Goal: Check status: Check status

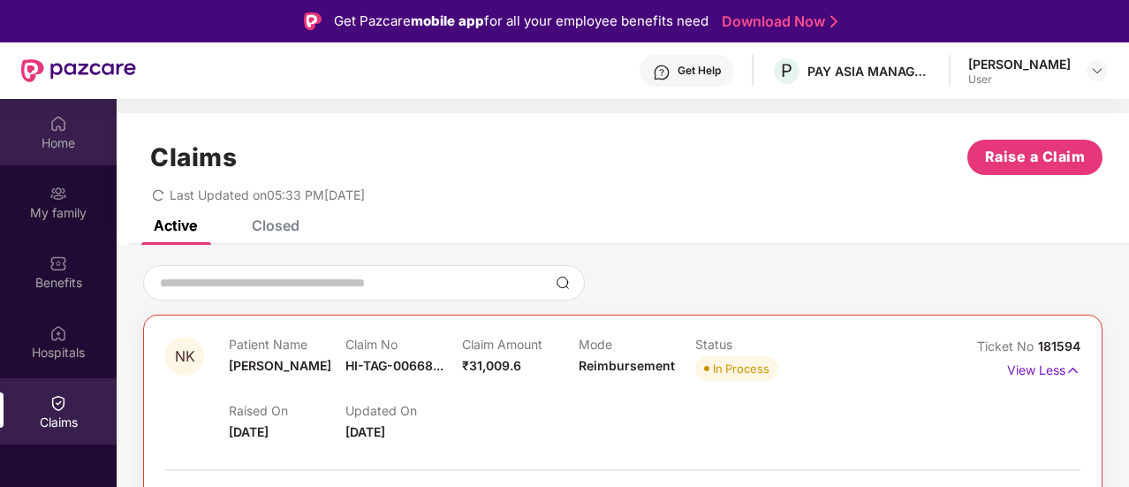
click at [57, 124] on img at bounding box center [58, 124] width 18 height 18
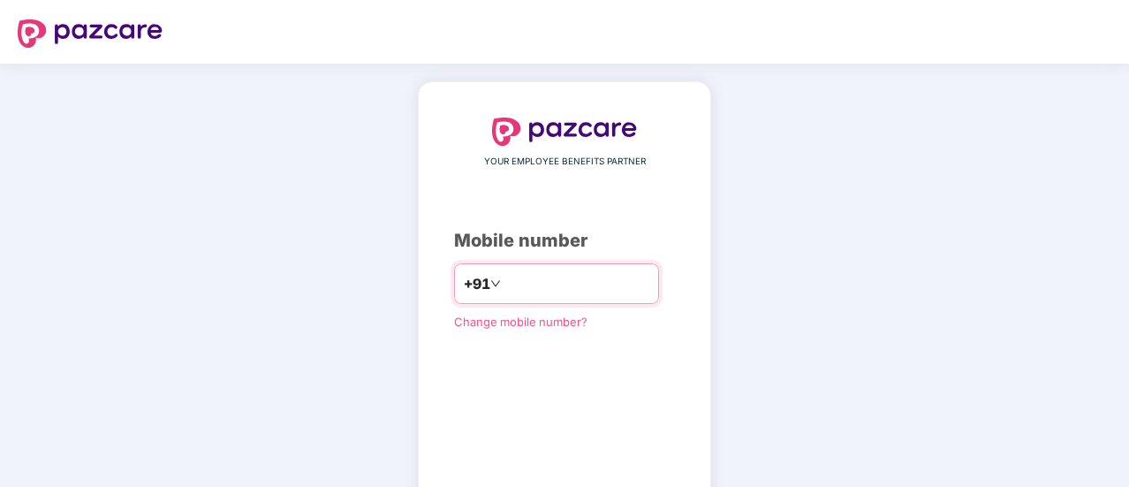
click at [509, 279] on input "number" at bounding box center [577, 284] width 145 height 28
type input "**********"
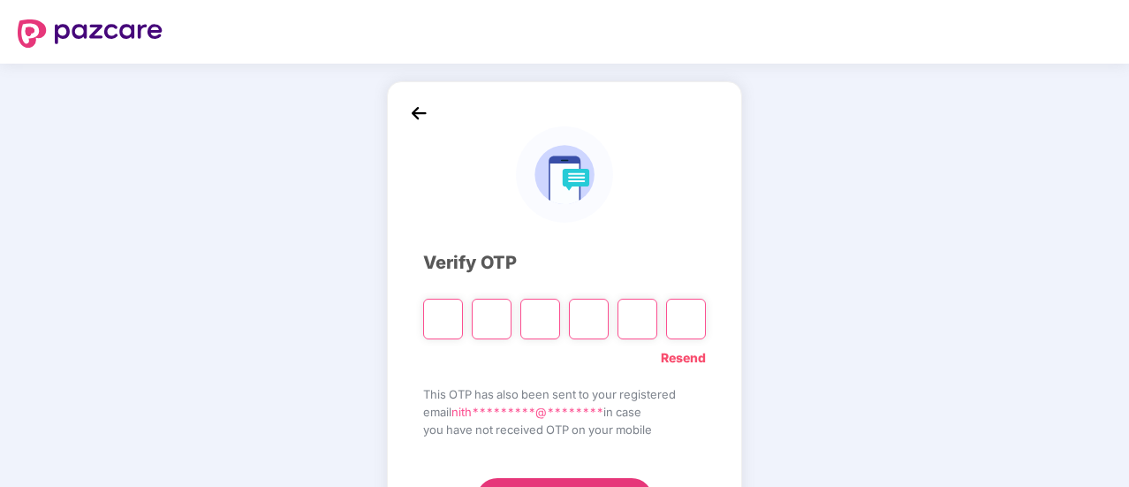
type input "*"
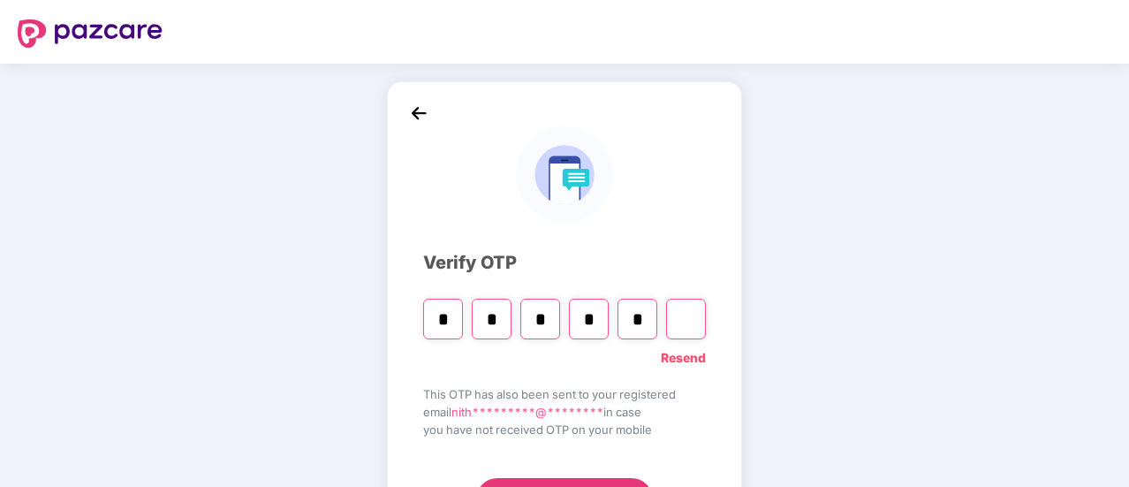
type input "*"
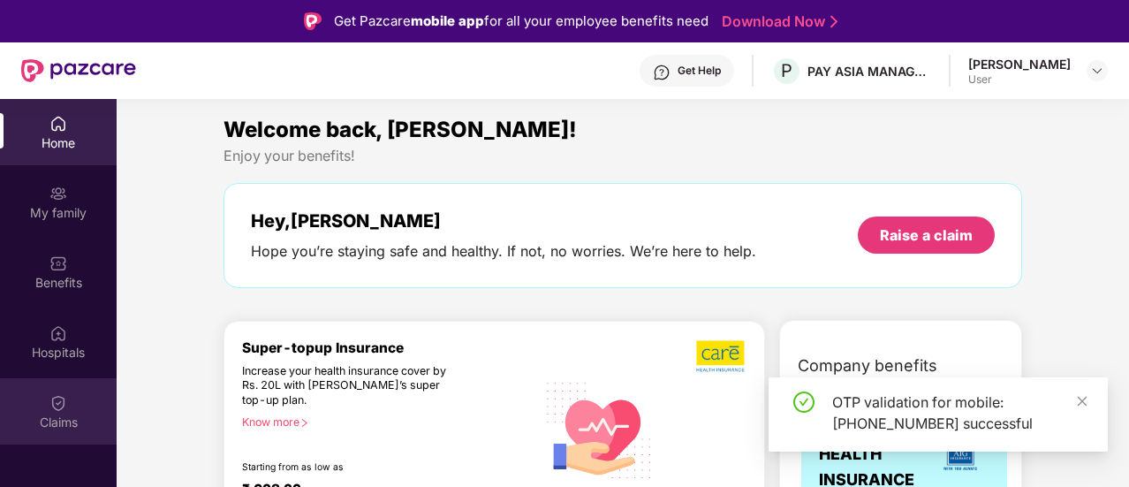
click at [49, 400] on img at bounding box center [58, 403] width 18 height 18
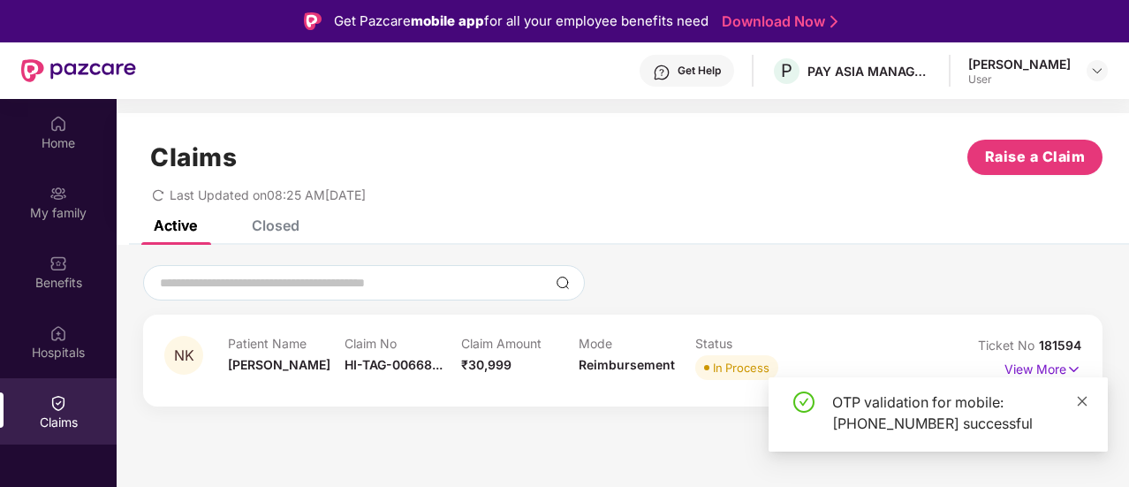
click at [1084, 399] on icon "close" at bounding box center [1082, 401] width 12 height 12
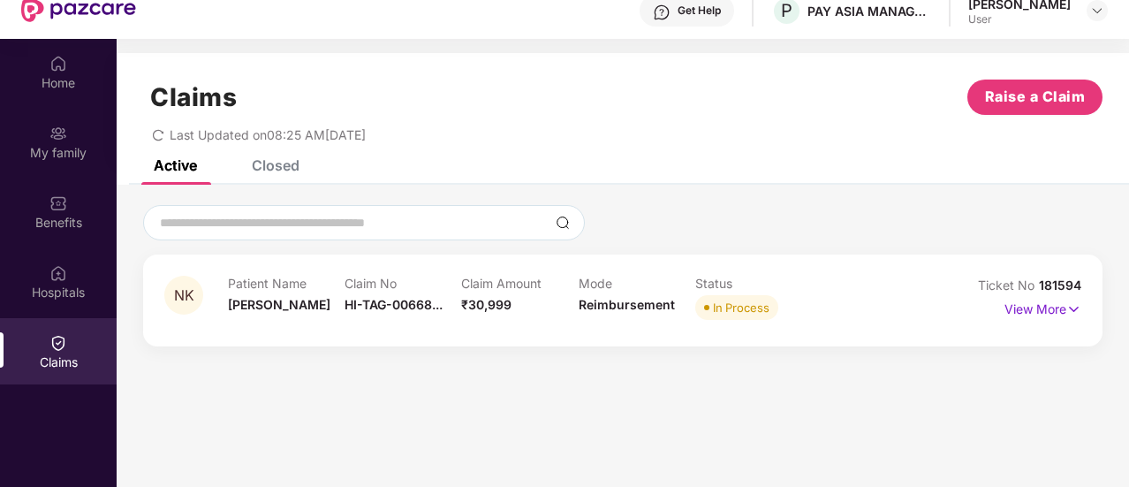
scroll to position [99, 0]
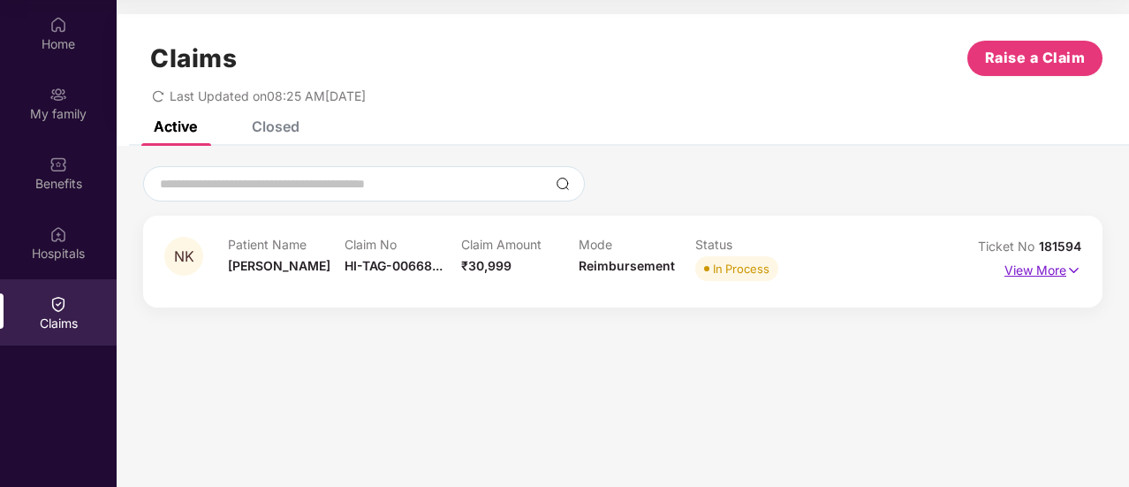
click at [1049, 270] on p "View More" at bounding box center [1043, 268] width 77 height 24
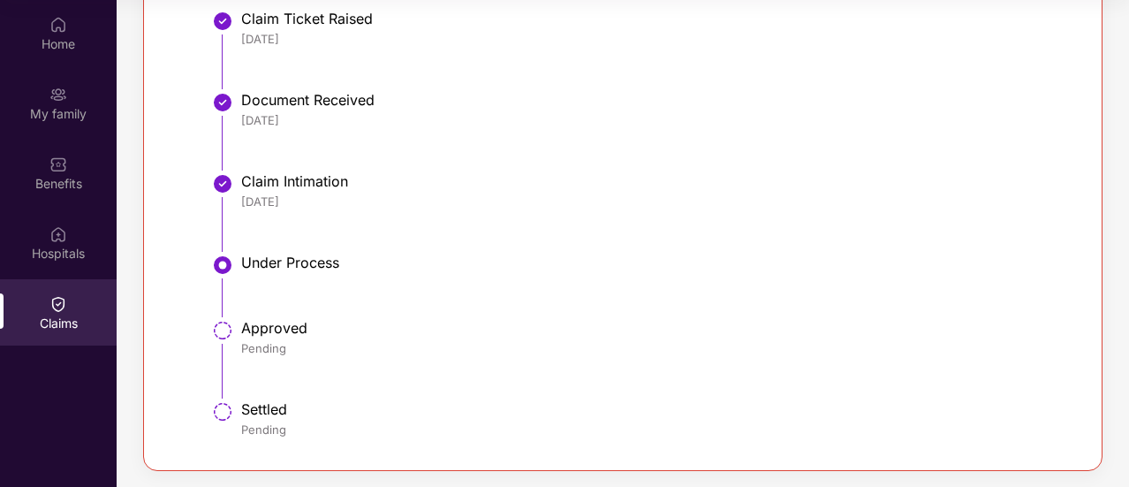
scroll to position [150, 0]
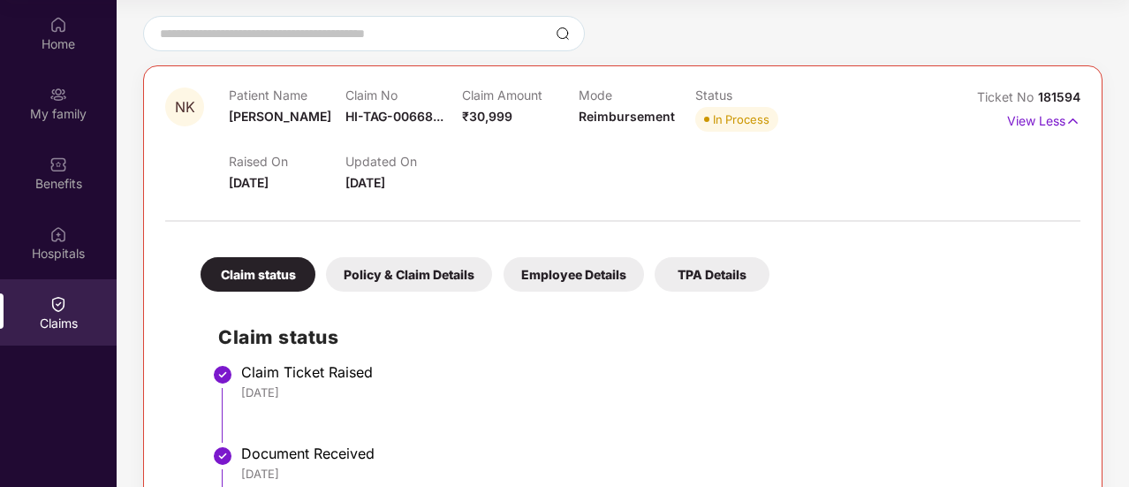
click at [363, 268] on div "Policy & Claim Details" at bounding box center [409, 274] width 166 height 34
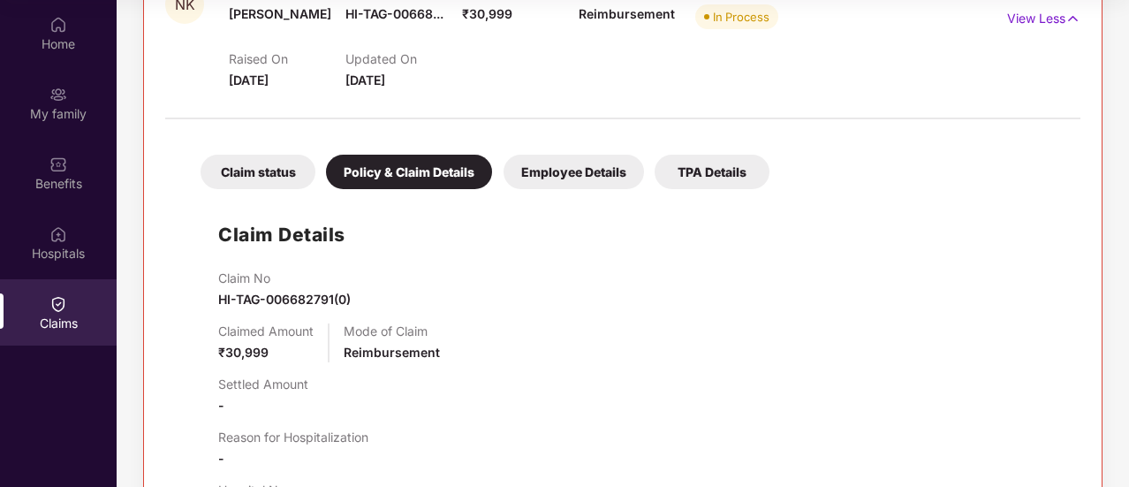
scroll to position [415, 0]
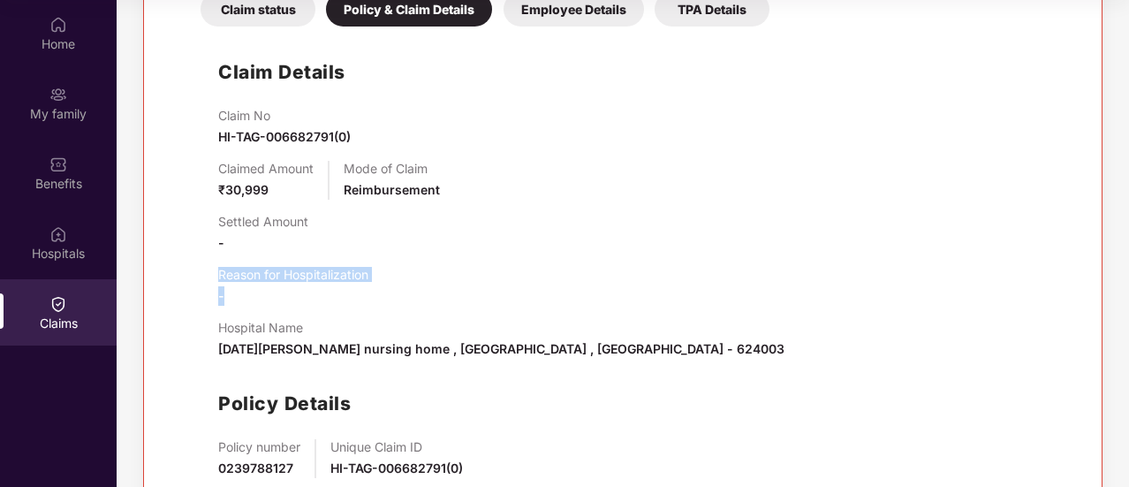
drag, startPoint x: 216, startPoint y: 264, endPoint x: 280, endPoint y: 287, distance: 68.5
click at [280, 287] on div "Claim Details Claim No HI-TAG-006682791(0) Claimed Amount ₹30,999 Mode of Claim…" at bounding box center [623, 290] width 880 height 510
click at [670, 230] on div "Settled Amount -" at bounding box center [640, 233] width 845 height 39
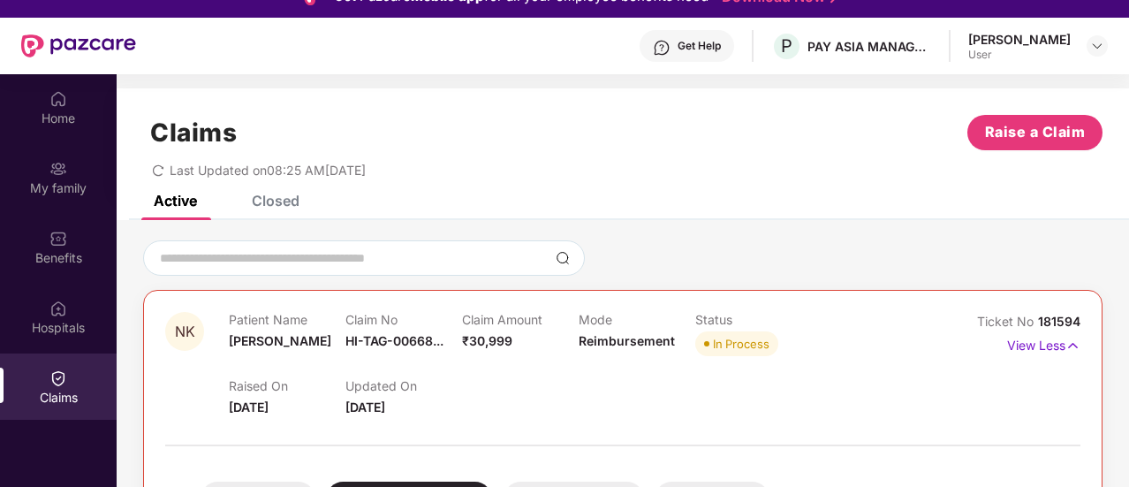
scroll to position [0, 0]
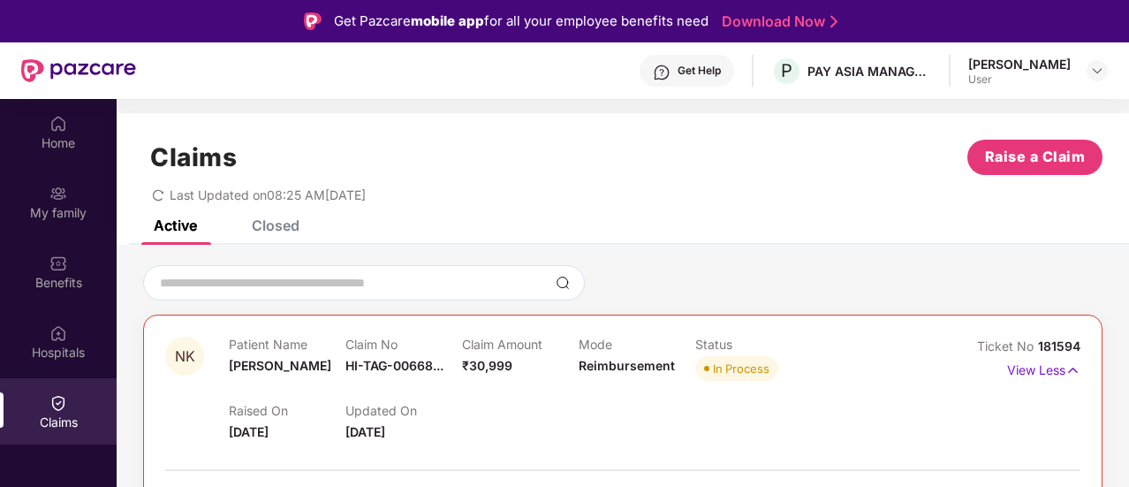
click at [706, 79] on div "Get Help" at bounding box center [687, 71] width 95 height 32
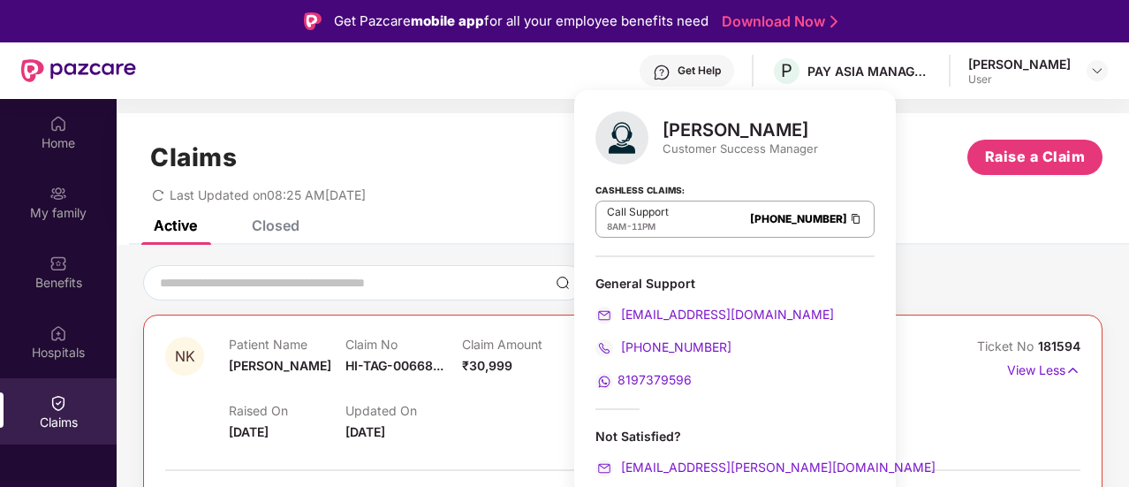
click at [475, 146] on div "Claims Raise a Claim" at bounding box center [623, 157] width 960 height 35
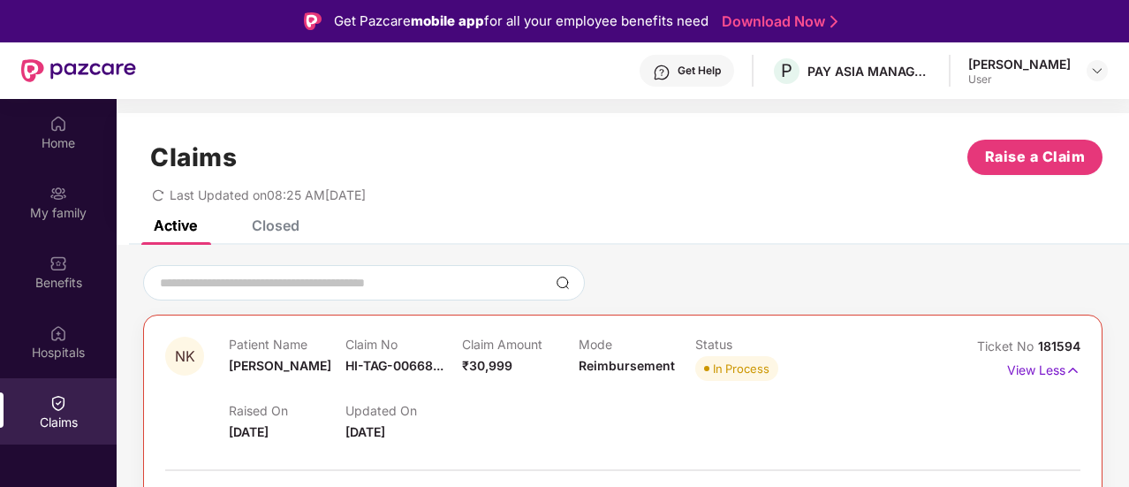
click at [698, 49] on div "Get Help P PAY ASIA MANAGEMENT PVT LTD Nithish Kumar User" at bounding box center [622, 70] width 972 height 57
click at [671, 70] on img at bounding box center [662, 73] width 18 height 18
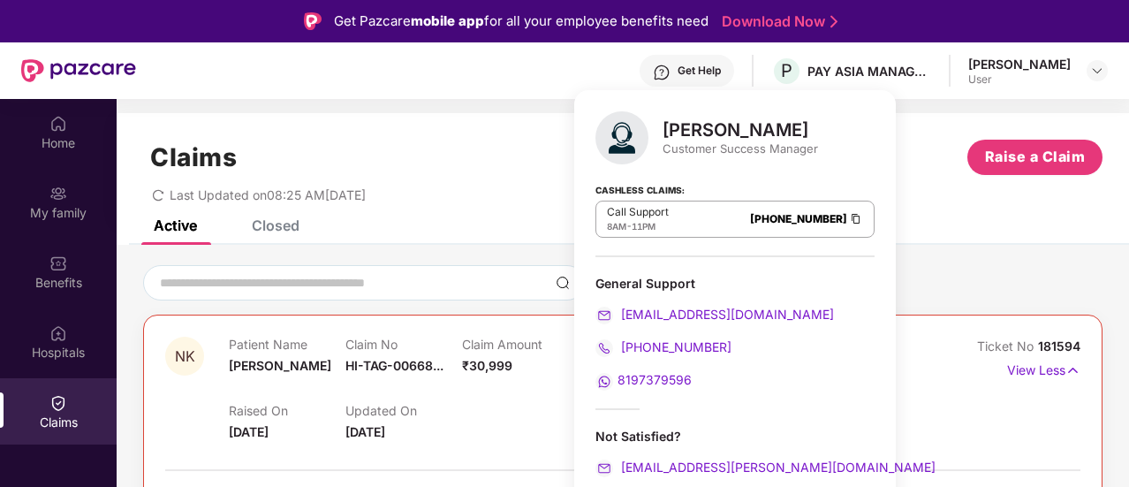
click at [376, 103] on section "Claims Raise a Claim Last Updated on 08:25 AM, 14 Oct 2025 Active Closed NK Pat…" at bounding box center [623, 342] width 1013 height 487
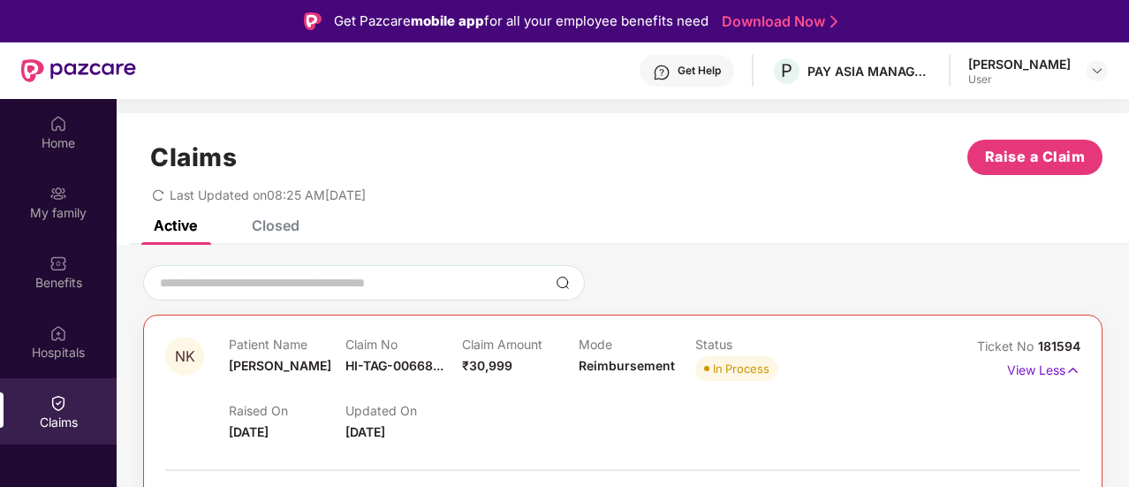
click at [721, 66] on div "Get Help" at bounding box center [699, 71] width 43 height 14
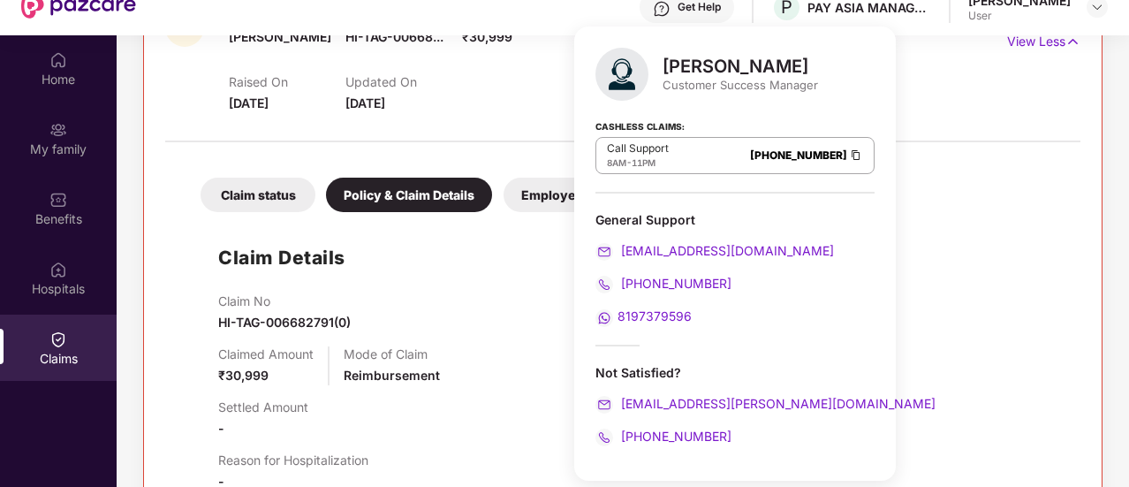
scroll to position [88, 0]
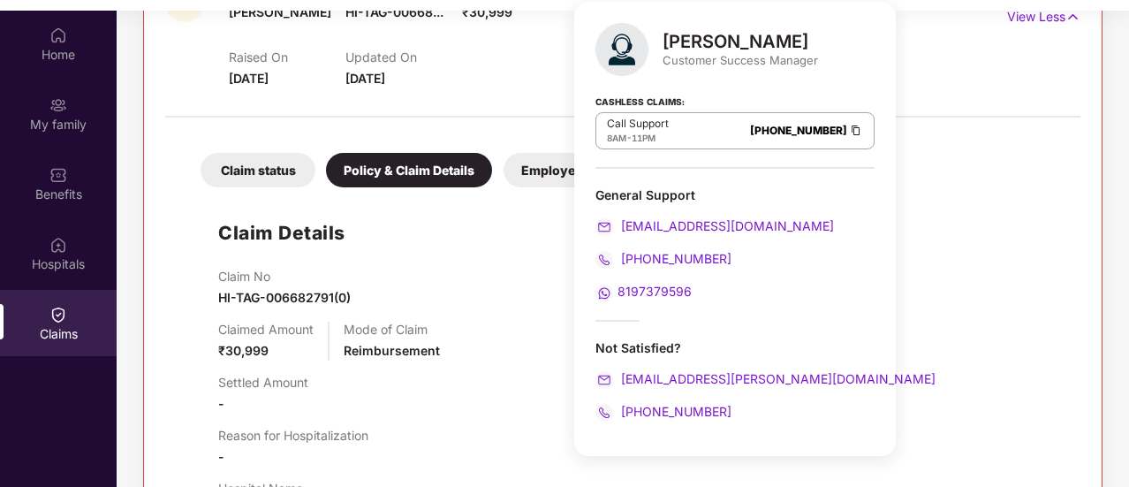
click at [490, 38] on div "Raised On 10 Oct 2025 Updated On 14 Oct 2025" at bounding box center [578, 60] width 699 height 57
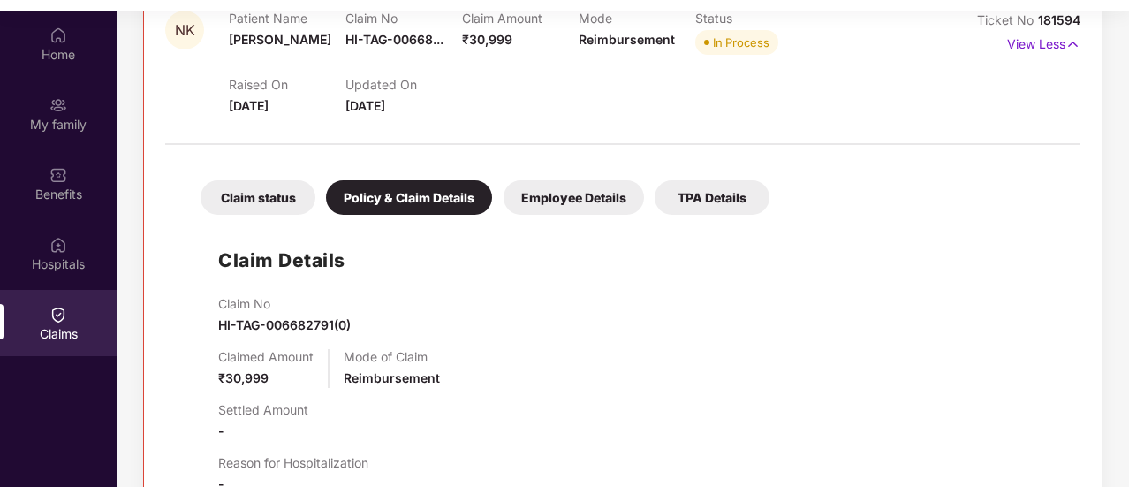
scroll to position [265, 0]
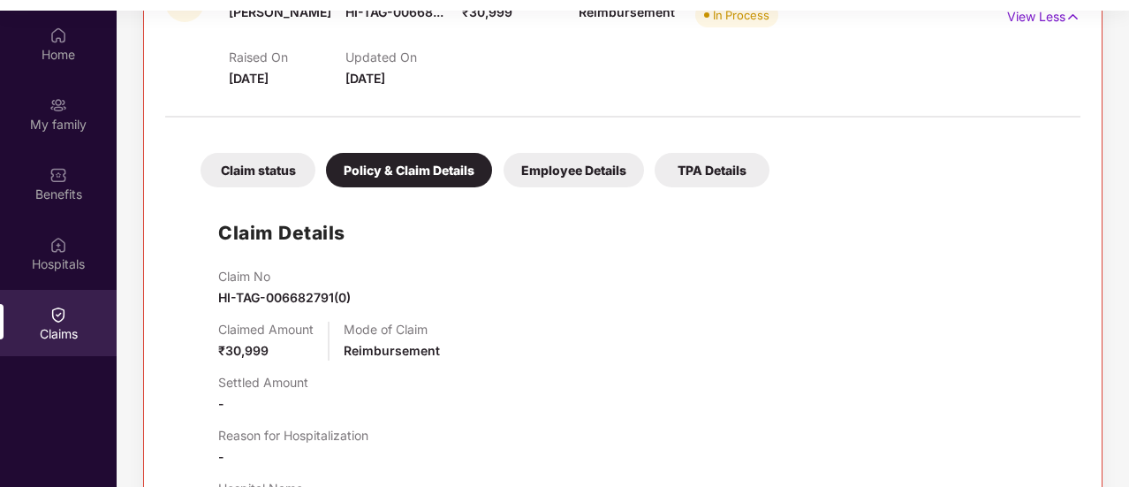
click at [551, 189] on div "Claim status Policy & Claim Details Employee Details TPA Details Claim Details …" at bounding box center [623, 416] width 916 height 580
click at [539, 180] on div "Employee Details" at bounding box center [574, 170] width 141 height 34
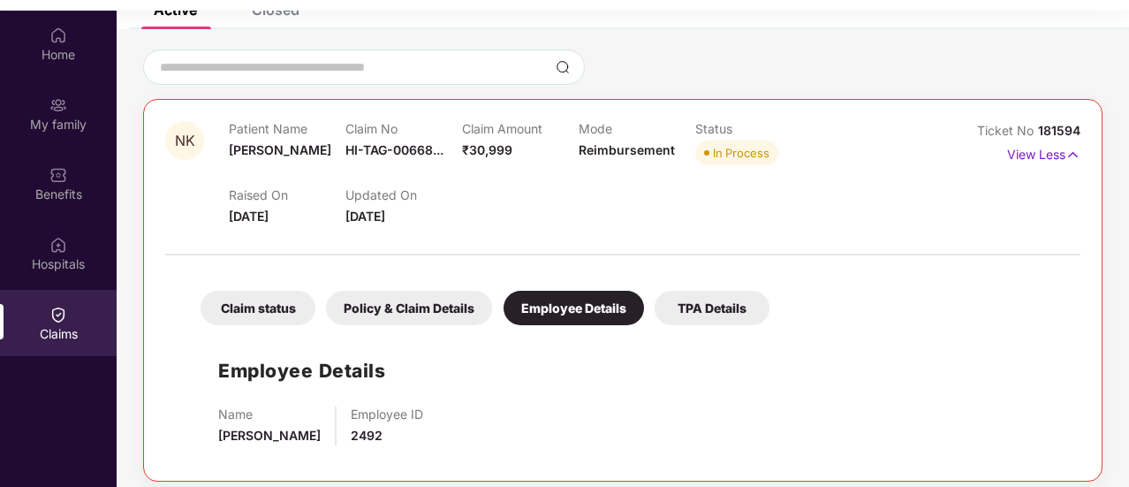
scroll to position [99, 0]
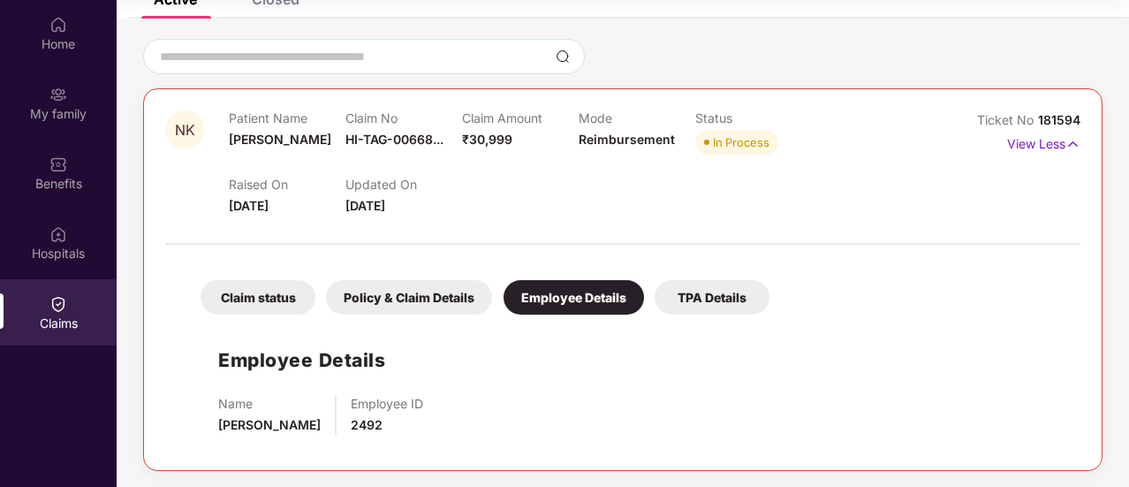
click at [720, 287] on div "TPA Details" at bounding box center [712, 297] width 115 height 34
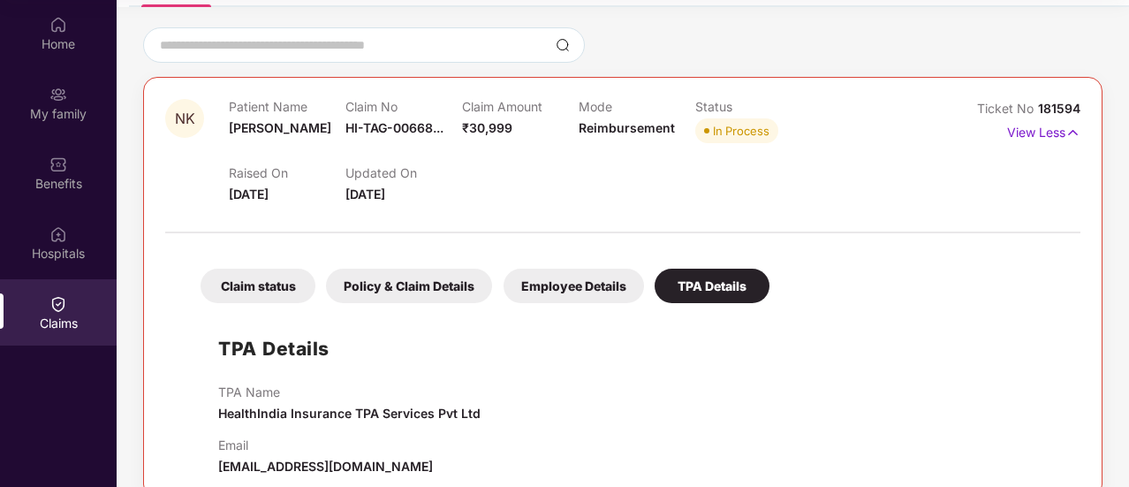
scroll to position [166, 0]
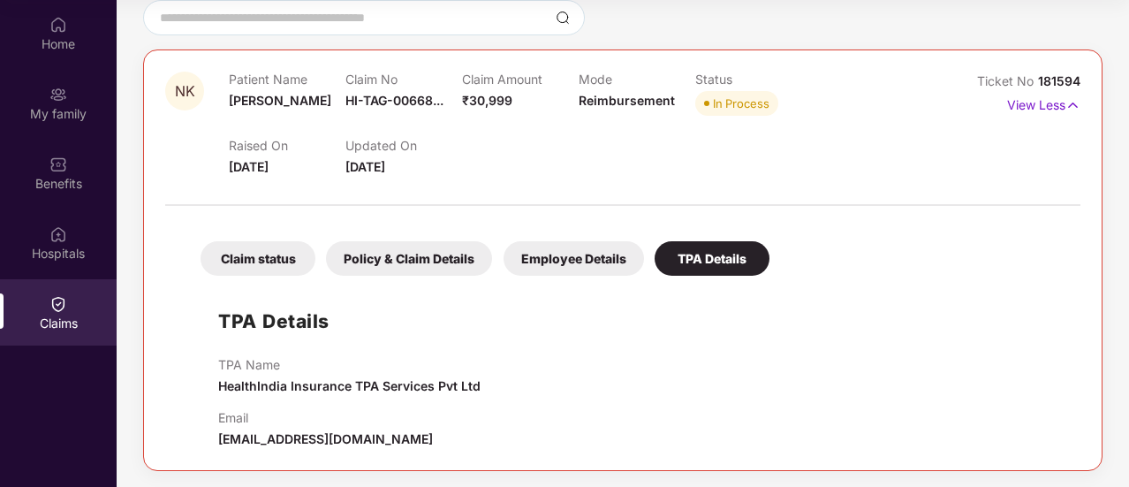
click at [255, 266] on div "Claim status" at bounding box center [258, 258] width 115 height 34
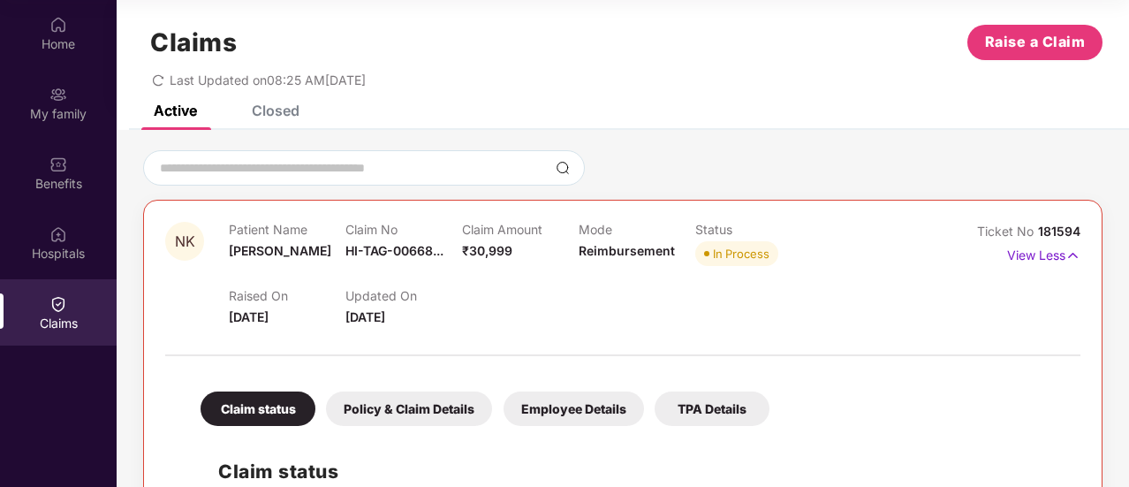
scroll to position [0, 0]
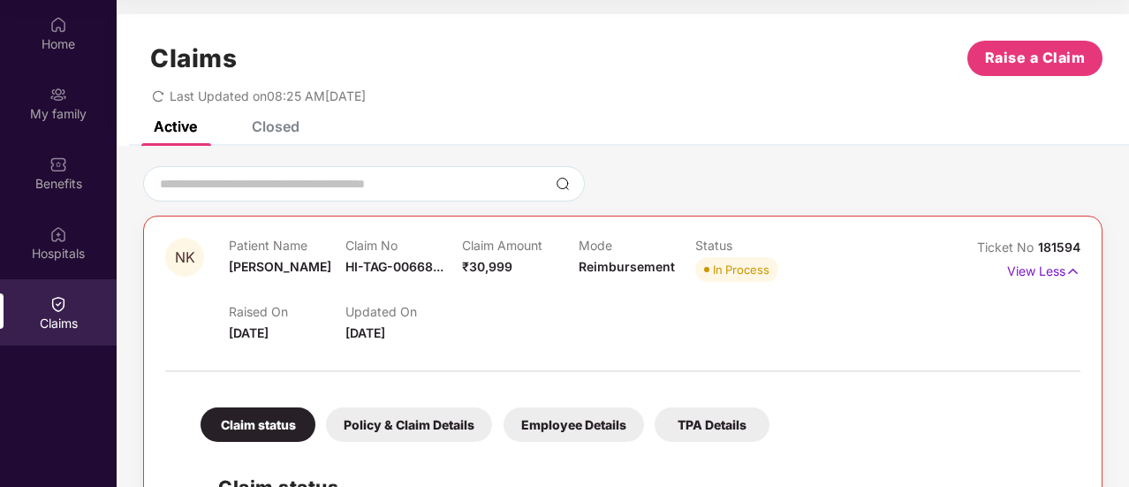
click at [364, 411] on div "Policy & Claim Details" at bounding box center [409, 424] width 166 height 34
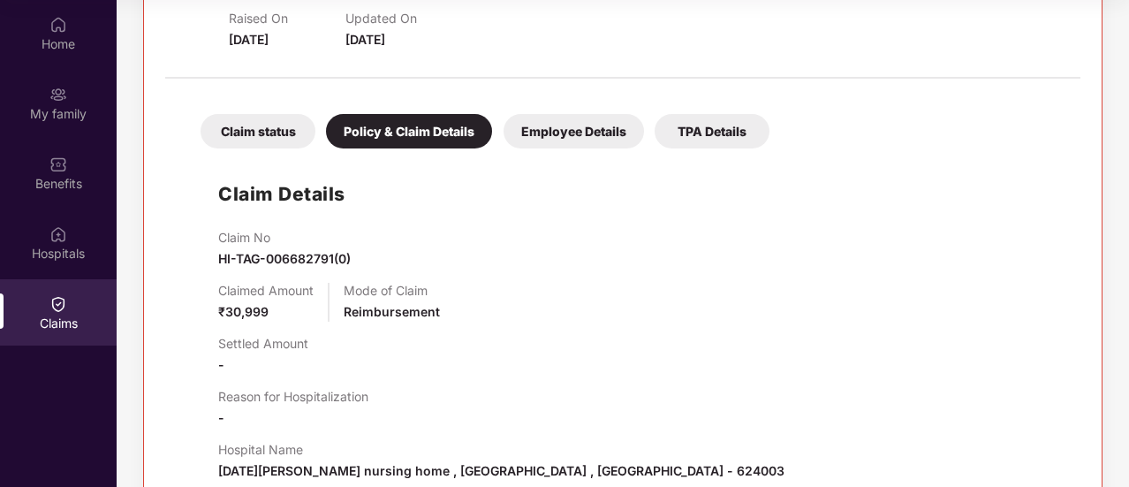
scroll to position [354, 0]
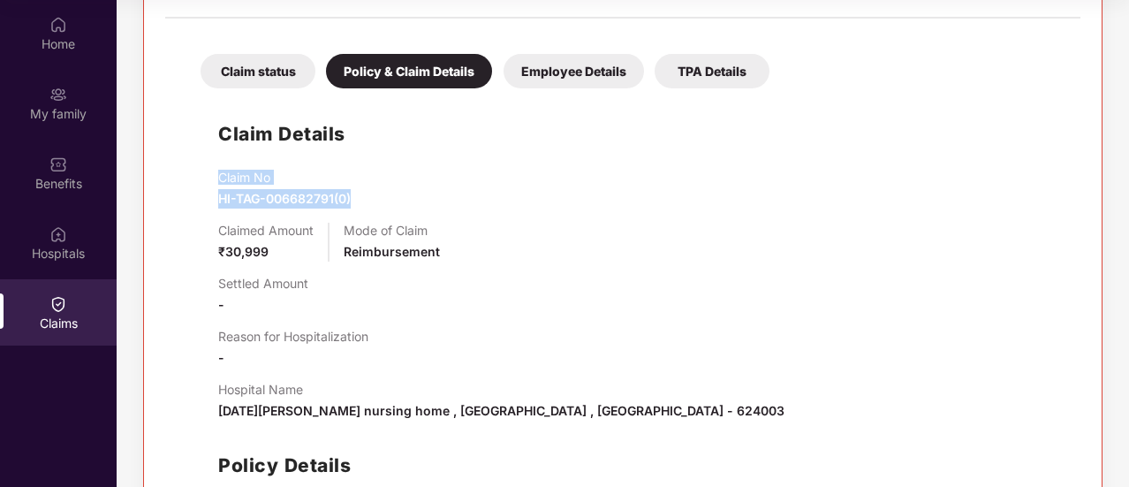
drag, startPoint x: 216, startPoint y: 168, endPoint x: 354, endPoint y: 202, distance: 142.8
click at [354, 202] on div "Claim Details Claim No HI-TAG-006682791(0) Claimed Amount ₹30,999 Mode of Claim…" at bounding box center [623, 352] width 880 height 510
copy div "Claim No HI-TAG-006682791(0)"
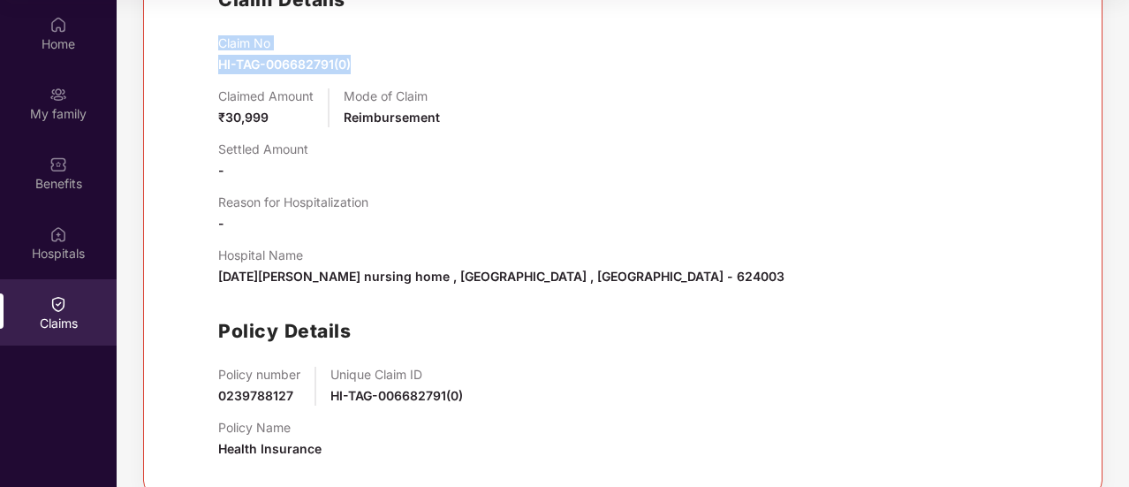
scroll to position [513, 0]
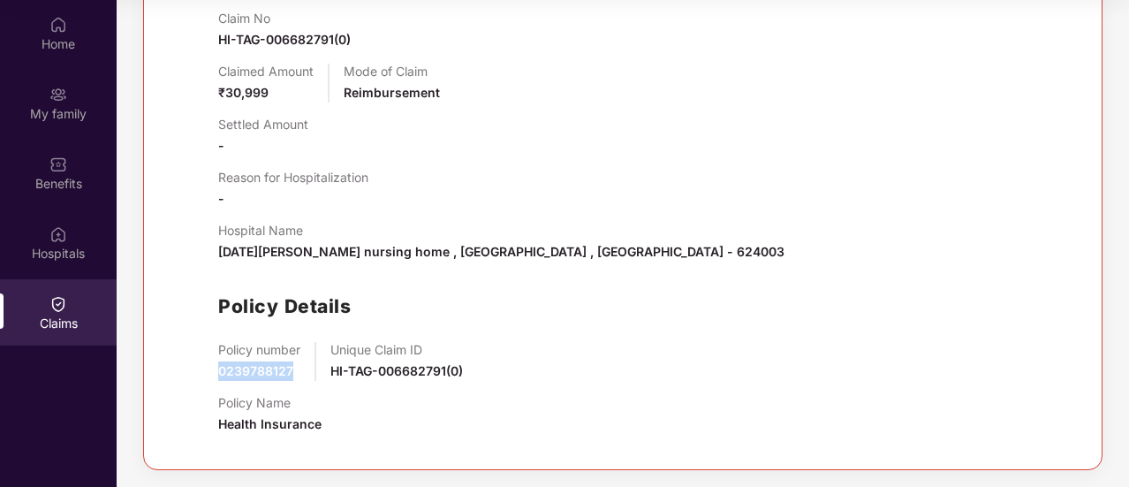
drag, startPoint x: 215, startPoint y: 373, endPoint x: 299, endPoint y: 367, distance: 84.2
click at [299, 367] on div "Claim Details Claim No HI-TAG-006682791(0) Claimed Amount ₹30,999 Mode of Claim…" at bounding box center [623, 193] width 880 height 510
copy span "0239788127"
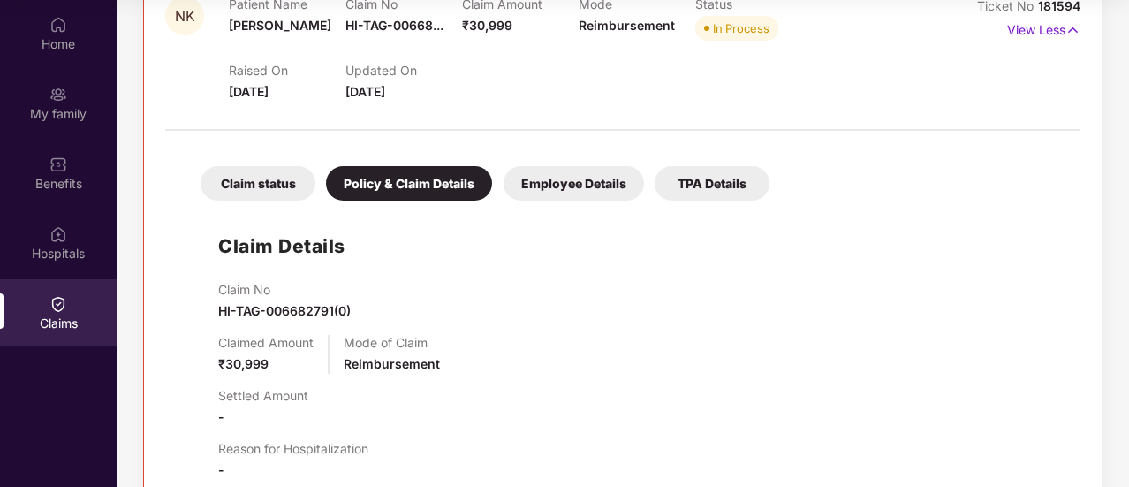
scroll to position [71, 0]
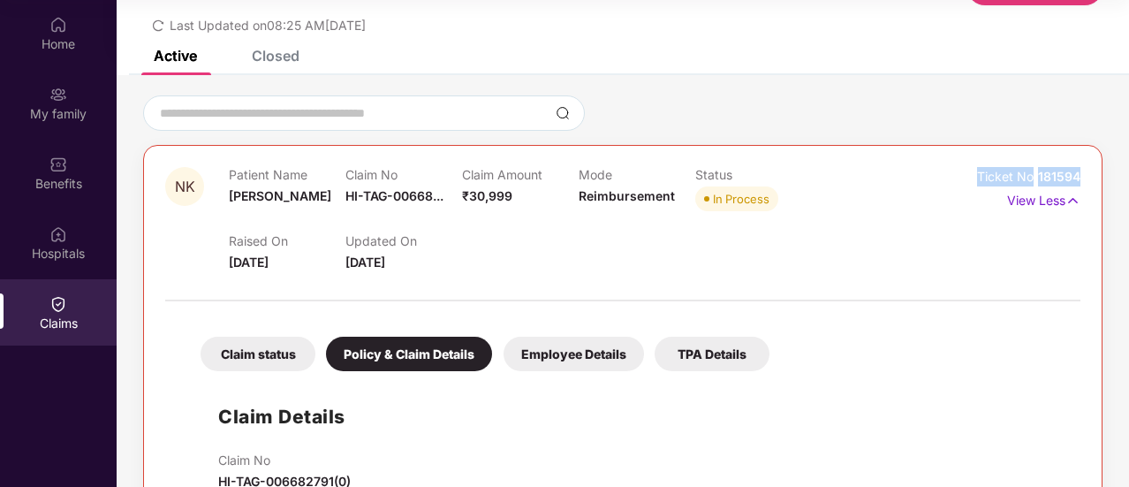
drag, startPoint x: 974, startPoint y: 183, endPoint x: 1084, endPoint y: 180, distance: 110.5
copy div "Ticket No 181594"
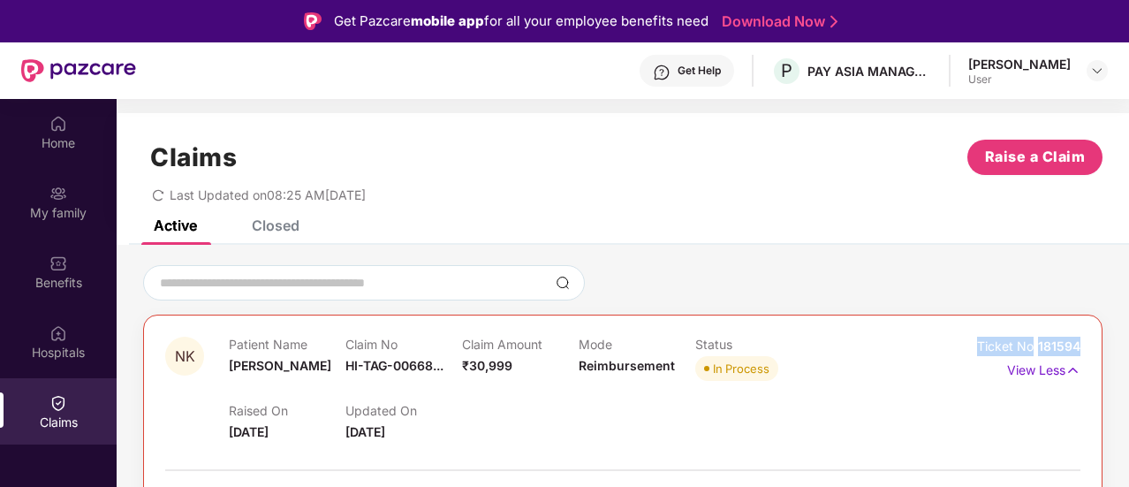
scroll to position [0, 0]
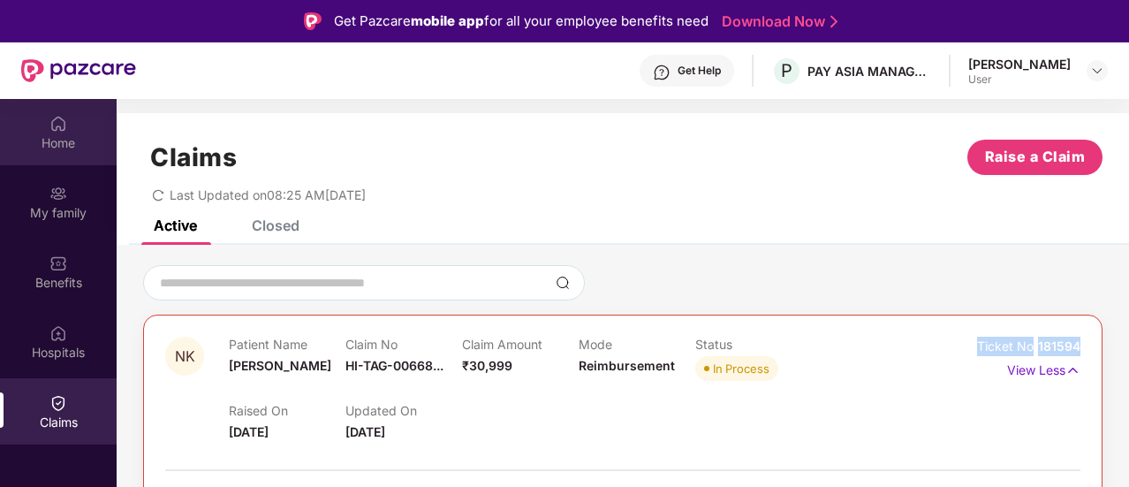
click at [52, 126] on img at bounding box center [58, 124] width 18 height 18
